Goal: Share content

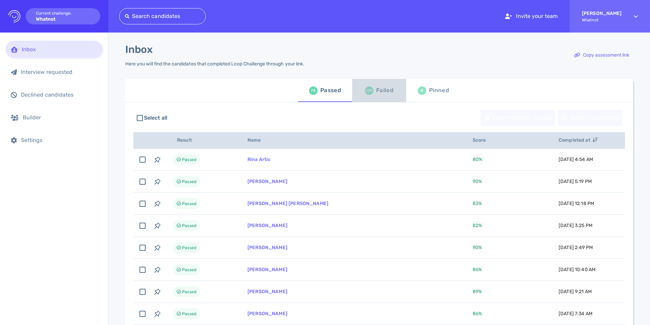
click at [398, 94] on span "139 Failed" at bounding box center [379, 90] width 46 height 19
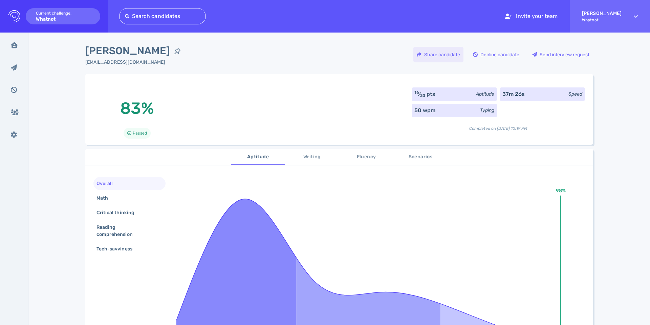
click at [433, 54] on div "Share candidate" at bounding box center [439, 55] width 50 height 16
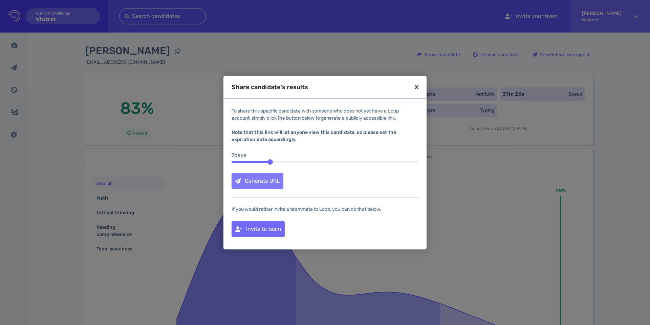
click at [267, 176] on div "Generate URL" at bounding box center [257, 181] width 51 height 16
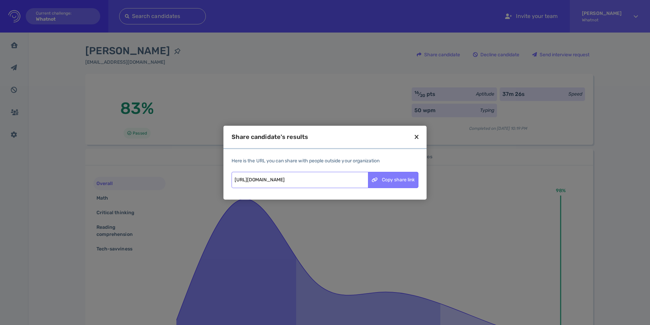
click at [386, 184] on div "Copy share link" at bounding box center [393, 180] width 50 height 16
